Goal: Information Seeking & Learning: Learn about a topic

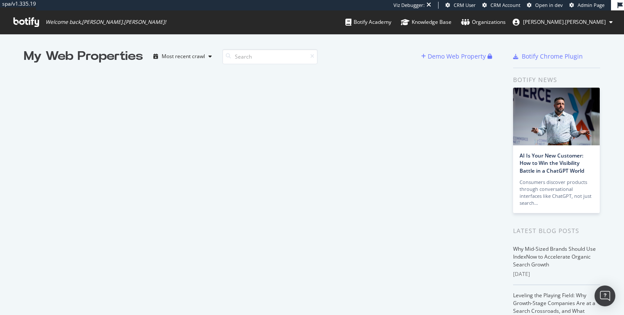
scroll to position [315, 624]
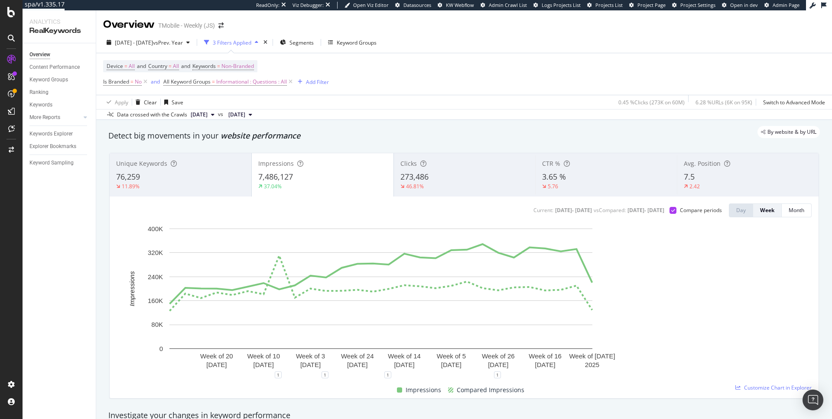
scroll to position [46, 0]
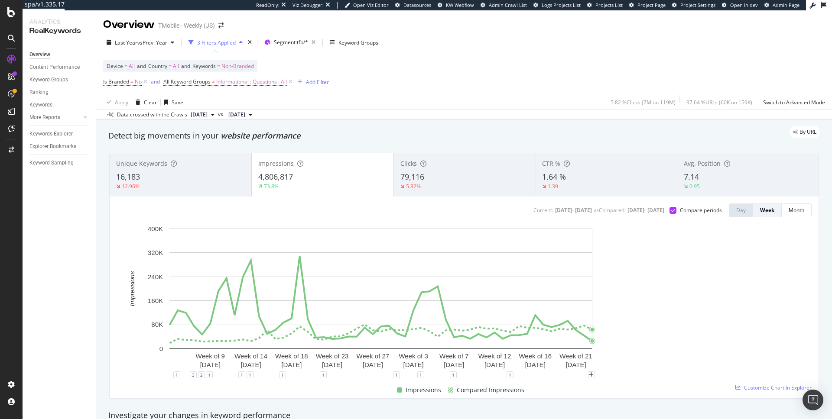
scroll to position [72, 0]
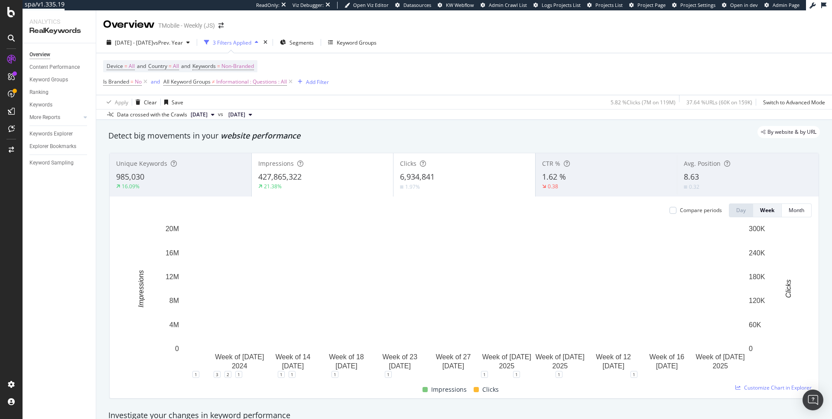
scroll to position [28, 0]
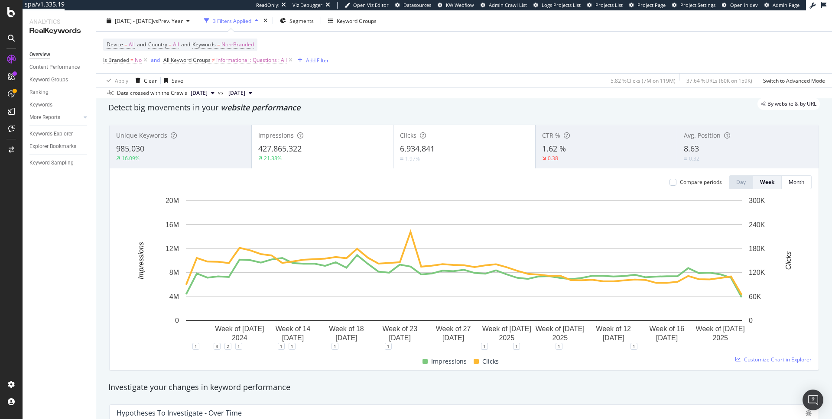
click at [341, 163] on div "Impressions 427,865,322 21.38%" at bounding box center [323, 146] width 142 height 39
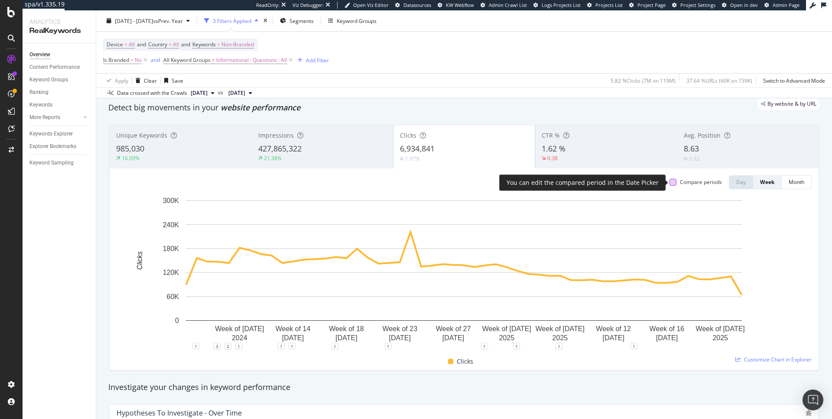
click at [671, 182] on div at bounding box center [672, 182] width 7 height 7
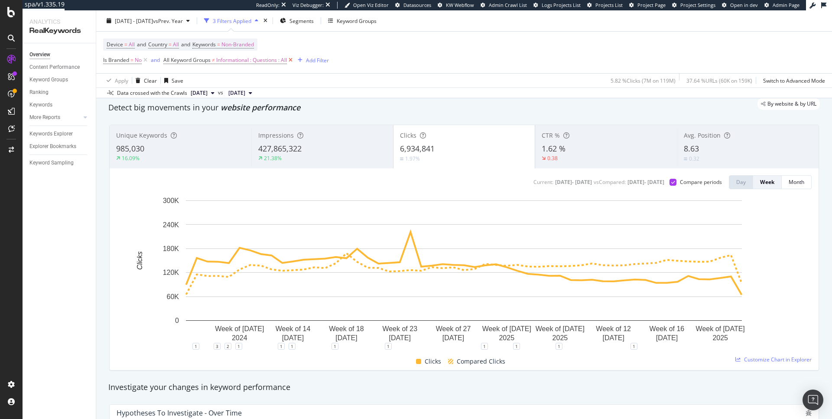
click at [293, 59] on icon at bounding box center [290, 60] width 7 height 9
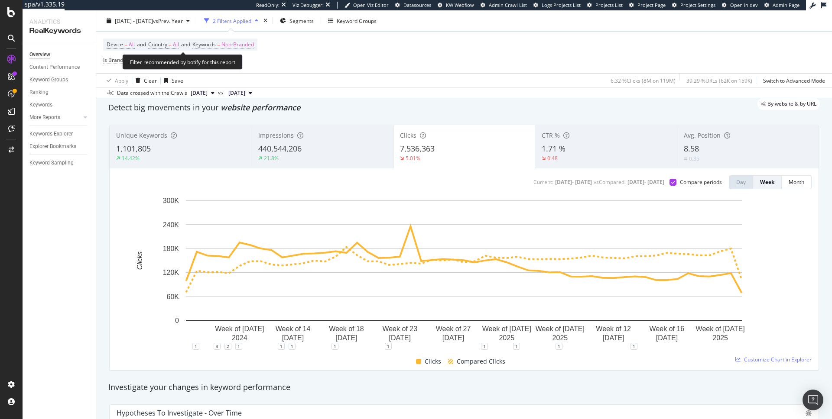
click at [239, 44] on span "Non-Branded" at bounding box center [237, 45] width 32 height 12
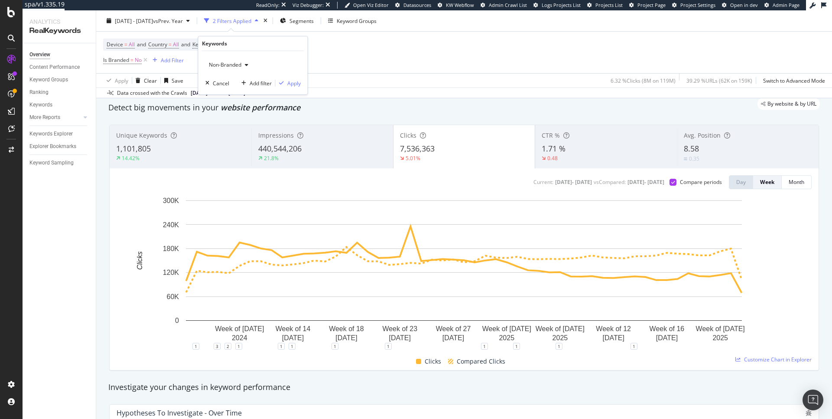
click at [232, 62] on span "Non-Branded" at bounding box center [223, 64] width 36 height 7
click at [338, 69] on div "Device = All and Country = All and Keywords = Non-Branded Is Branded = No Add F…" at bounding box center [464, 53] width 722 height 42
click at [143, 60] on icon at bounding box center [145, 60] width 7 height 9
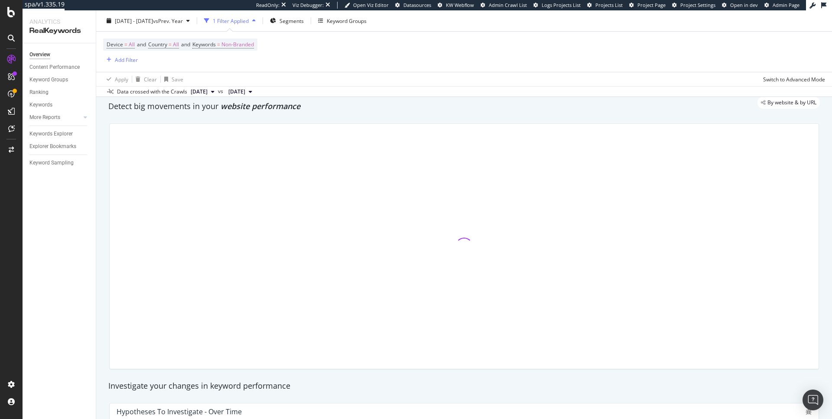
scroll to position [26, 0]
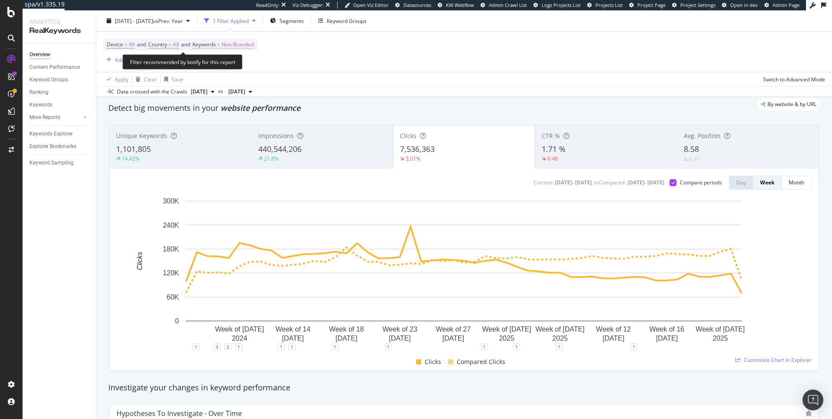
click at [232, 45] on span "Non-Branded" at bounding box center [237, 45] width 32 height 12
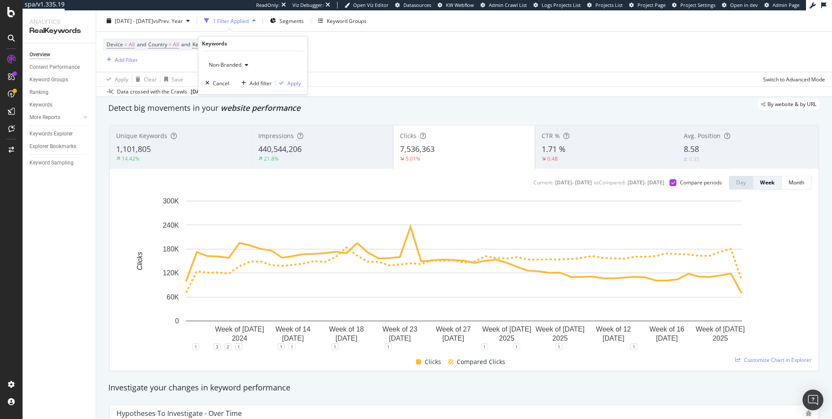
click at [241, 65] on span "Non-Branded" at bounding box center [223, 64] width 36 height 7
click at [241, 117] on span "Non-Branded & Anonymized queries" at bounding box center [257, 120] width 88 height 8
click at [302, 82] on div "Apply" at bounding box center [300, 83] width 13 height 7
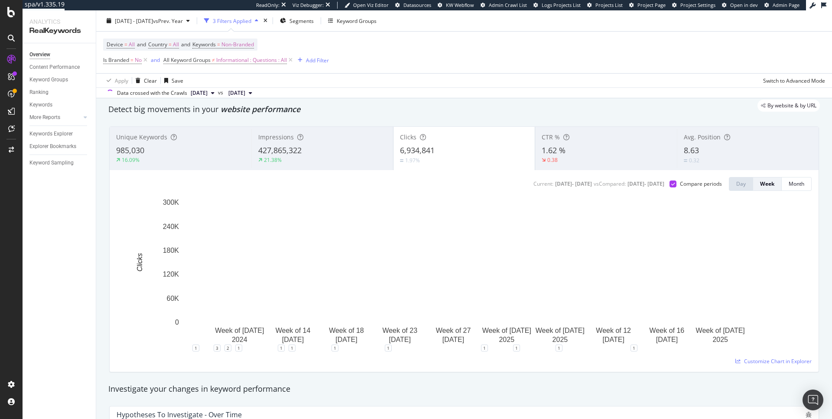
scroll to position [28, 0]
